Goal: Task Accomplishment & Management: Manage account settings

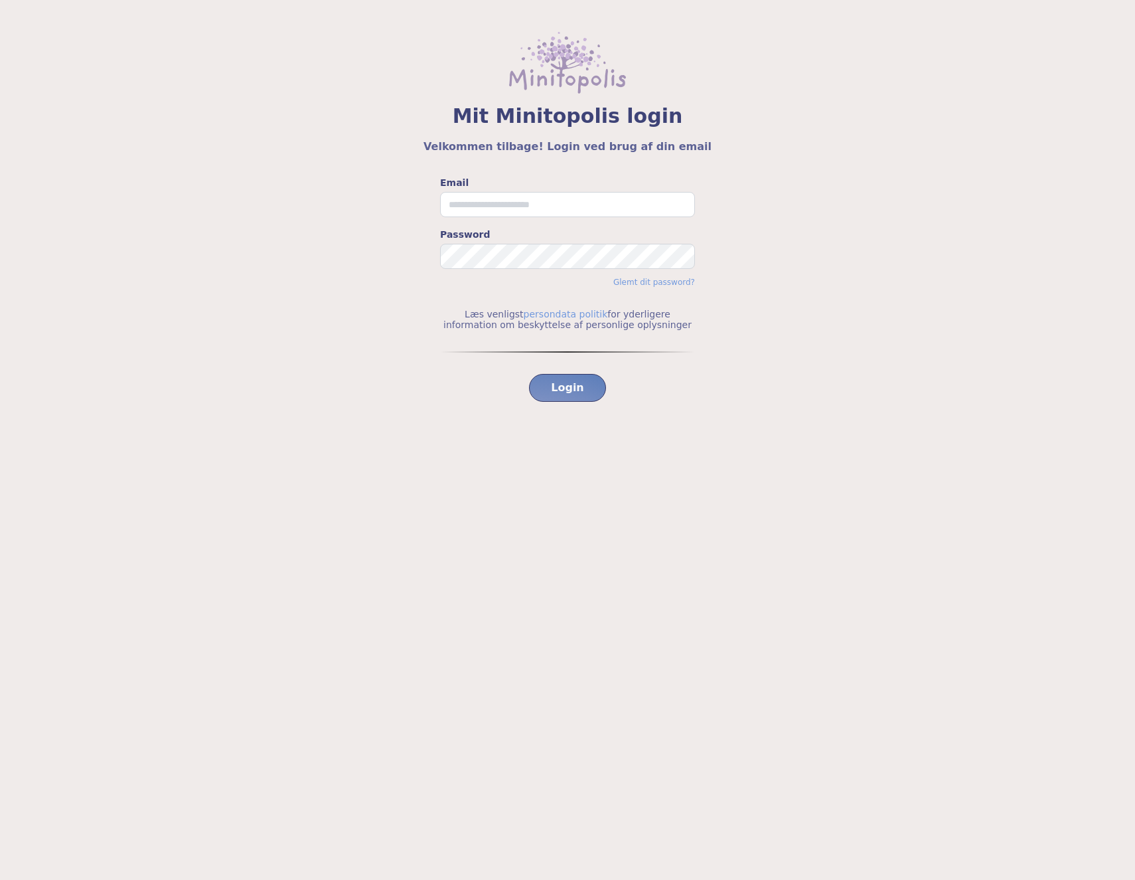
click at [476, 203] on input "Email" at bounding box center [567, 204] width 255 height 25
type input "**********"
click at [580, 384] on span "Login" at bounding box center [567, 388] width 33 height 16
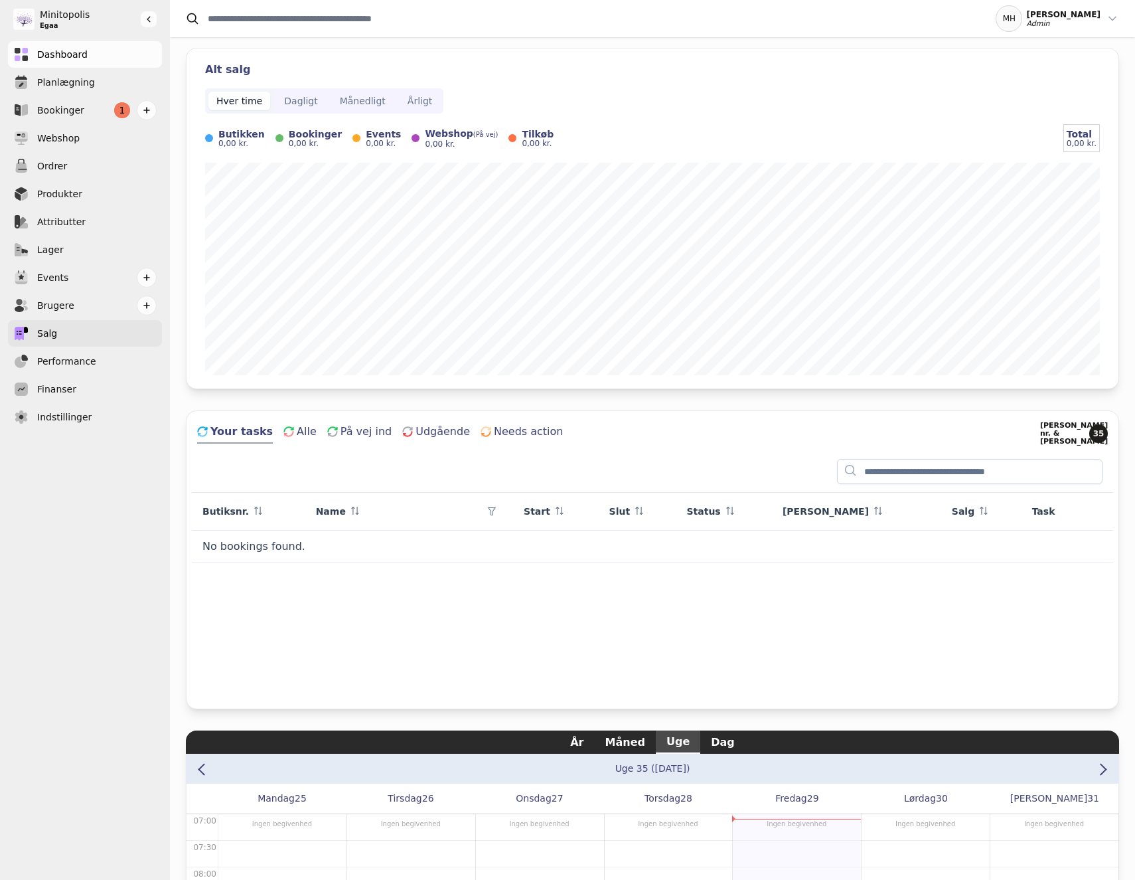
click at [110, 322] on link "Salg" at bounding box center [85, 333] width 154 height 27
